Goal: Task Accomplishment & Management: Use online tool/utility

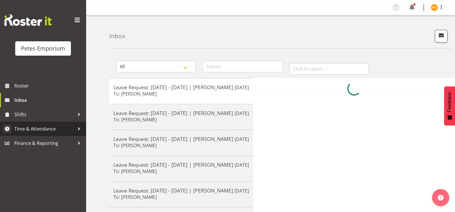
click at [35, 128] on span "Time & Attendance" at bounding box center [44, 129] width 60 height 9
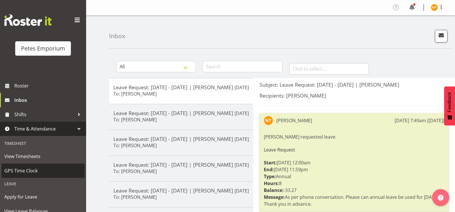
click at [22, 170] on span "GPS Time Clock" at bounding box center [43, 171] width 78 height 9
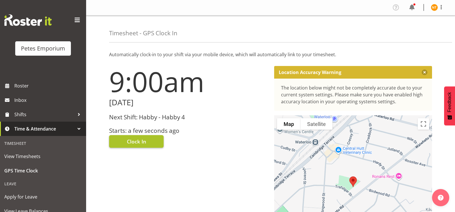
click at [139, 140] on span "Clock In" at bounding box center [136, 141] width 19 height 7
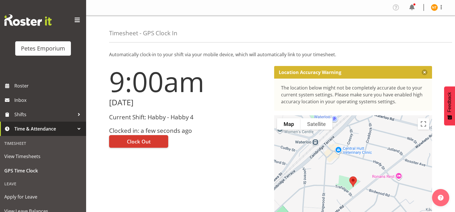
click at [435, 10] on img at bounding box center [434, 7] width 7 height 7
click at [407, 30] on link "Log Out" at bounding box center [417, 30] width 55 height 10
